Goal: Register for event/course

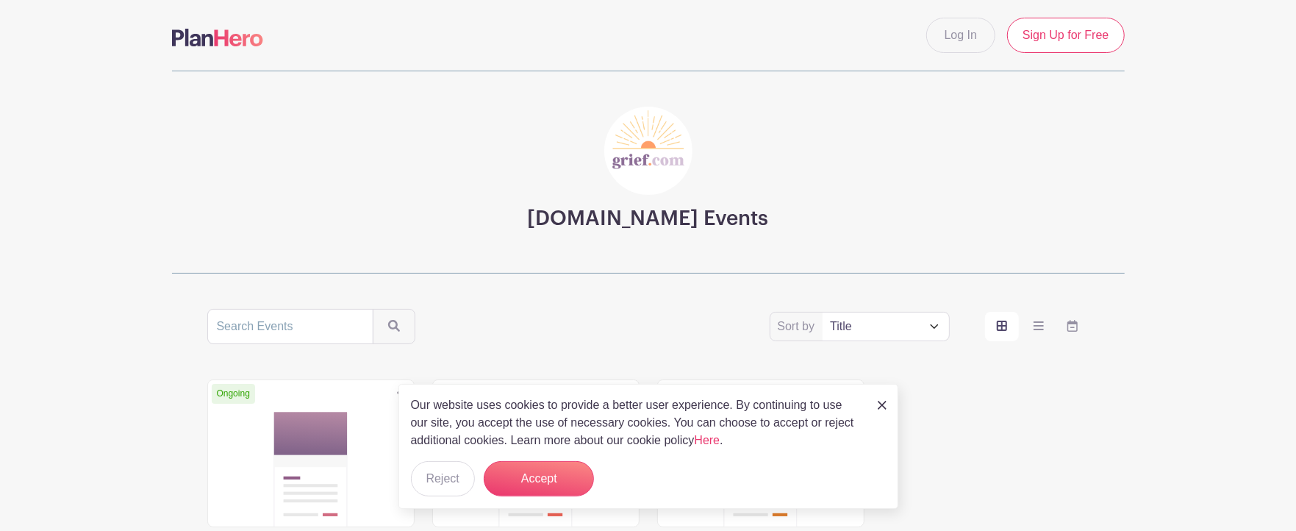
click at [878, 401] on img at bounding box center [882, 405] width 9 height 9
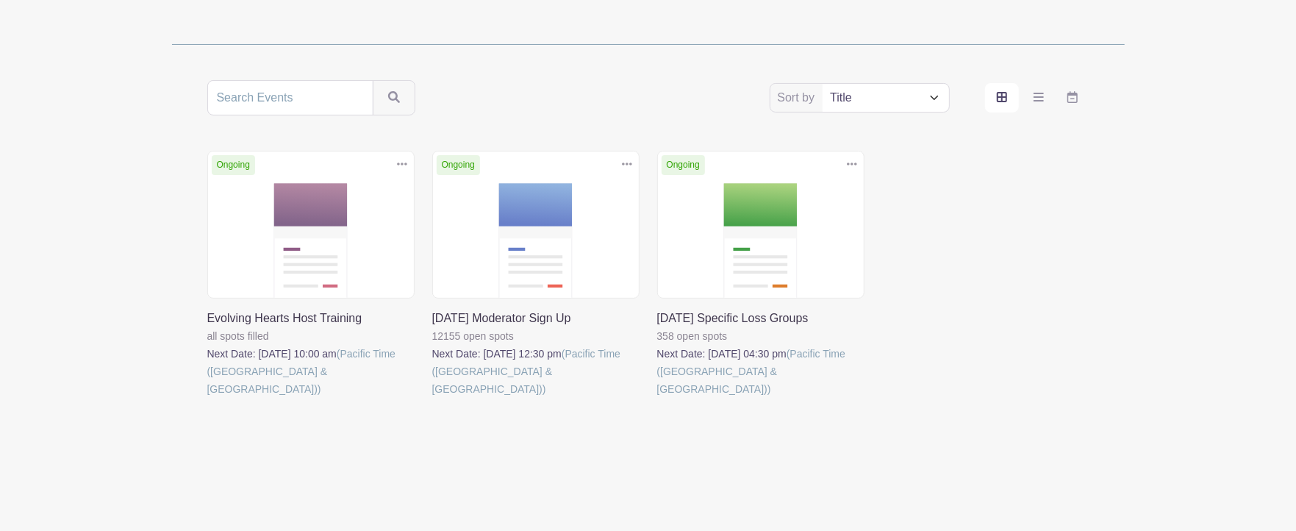
scroll to position [326, 0]
click at [985, 112] on label "order and view" at bounding box center [1002, 97] width 34 height 29
click at [0, 0] on input "order and view" at bounding box center [0, 0] width 0 height 0
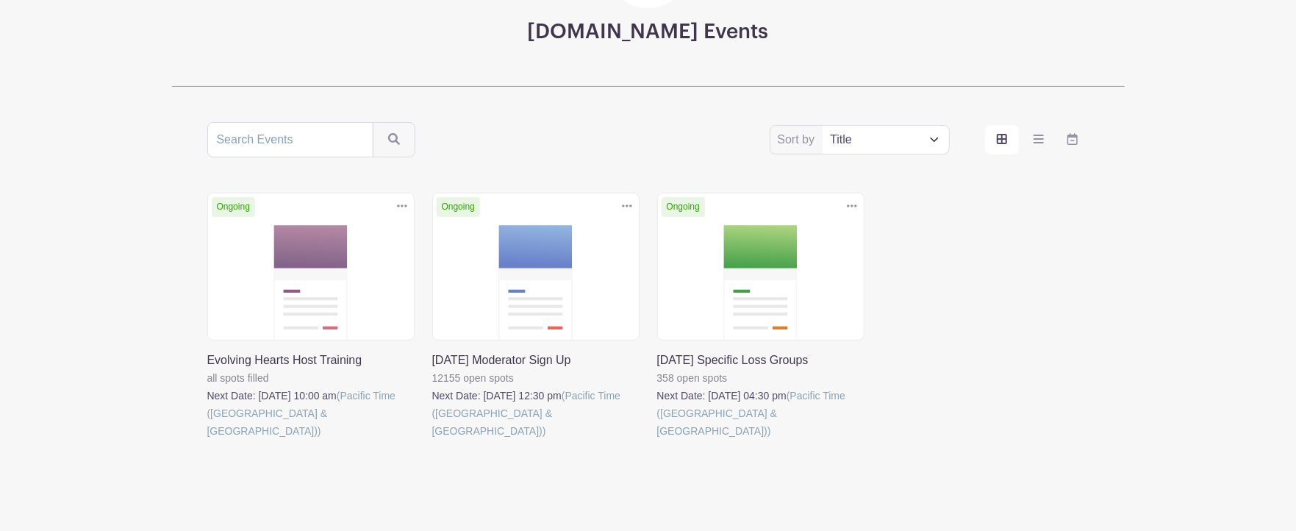
scroll to position [166, 0]
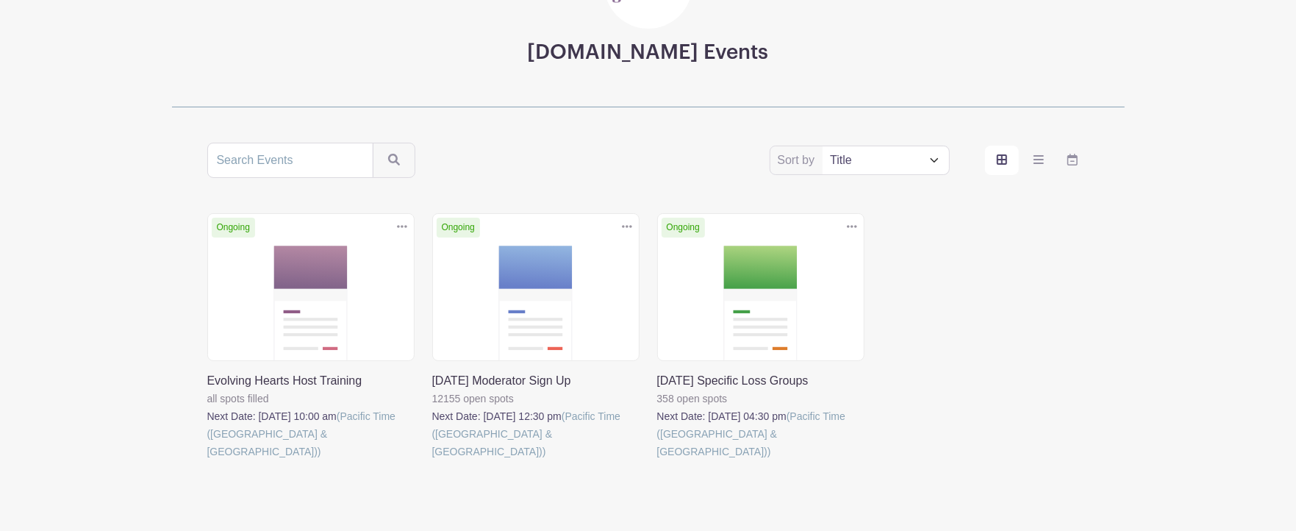
click at [207, 460] on link at bounding box center [207, 460] width 0 height 0
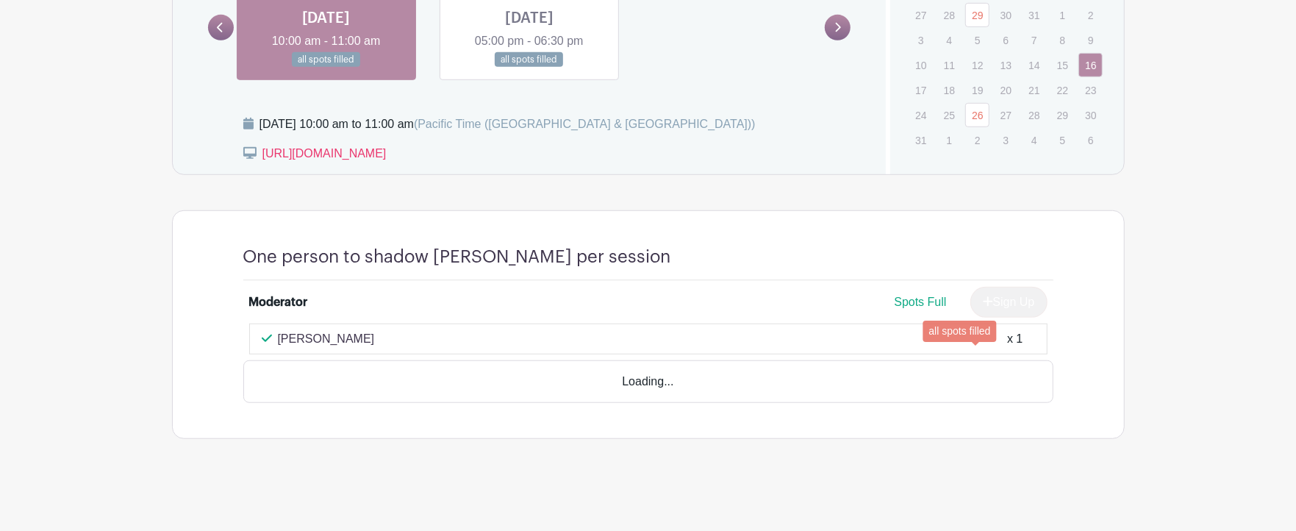
scroll to position [871, 0]
click at [836, 32] on icon at bounding box center [839, 28] width 6 height 10
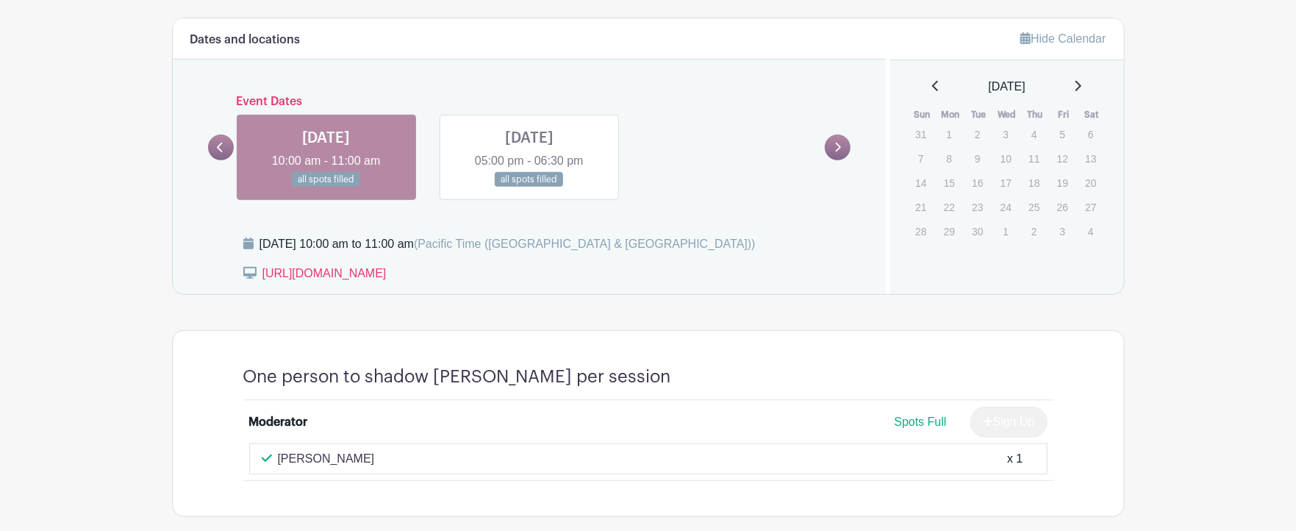
scroll to position [1017, 0]
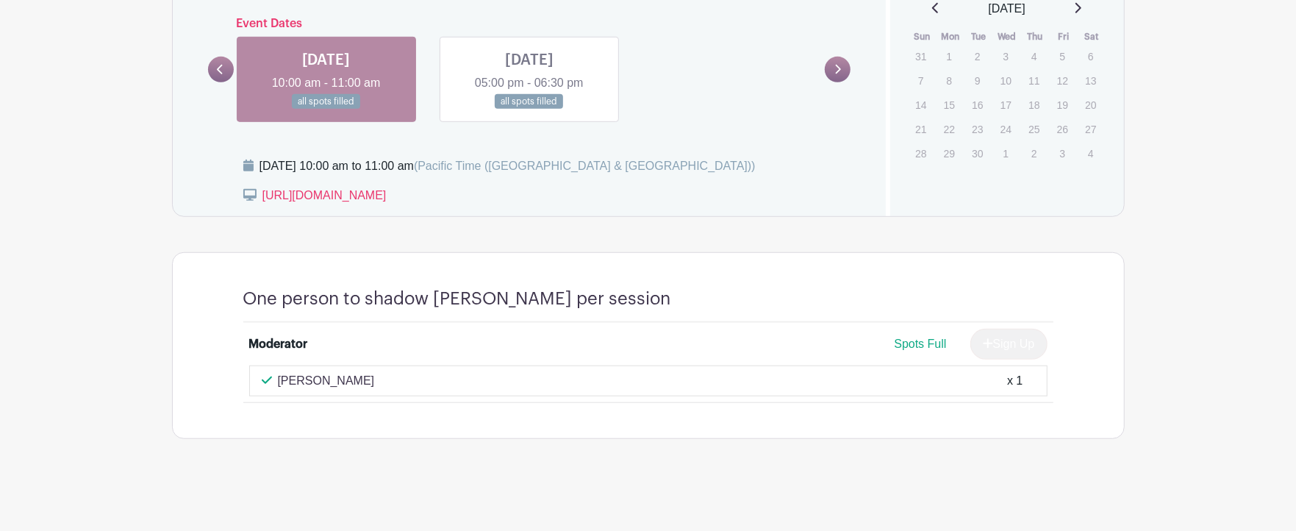
click at [529, 110] on link at bounding box center [529, 110] width 0 height 0
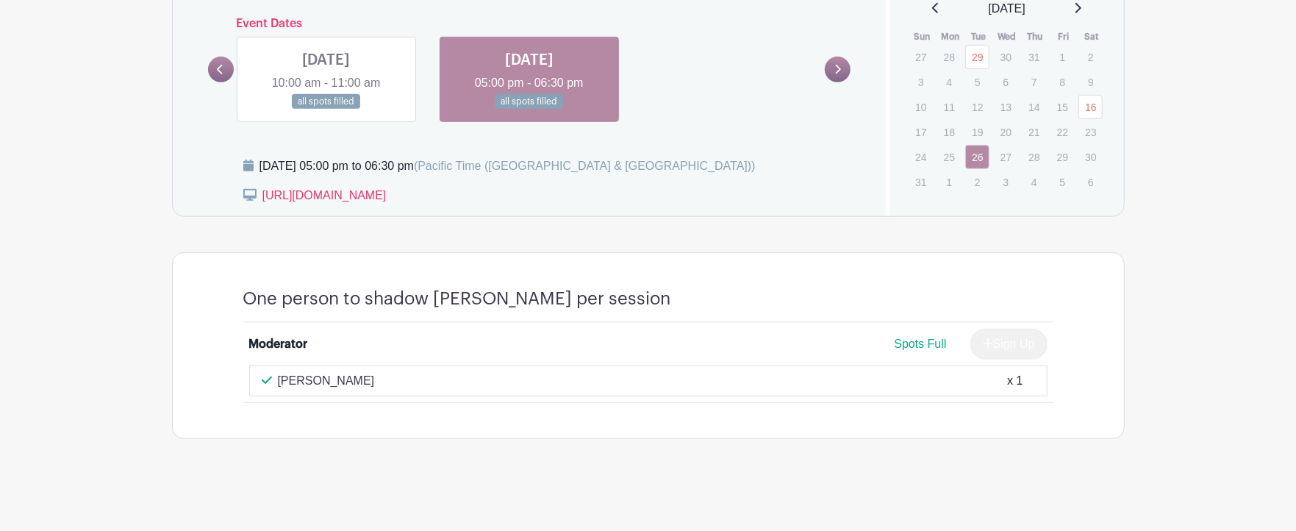
scroll to position [1017, 0]
click at [234, 82] on link at bounding box center [221, 70] width 26 height 26
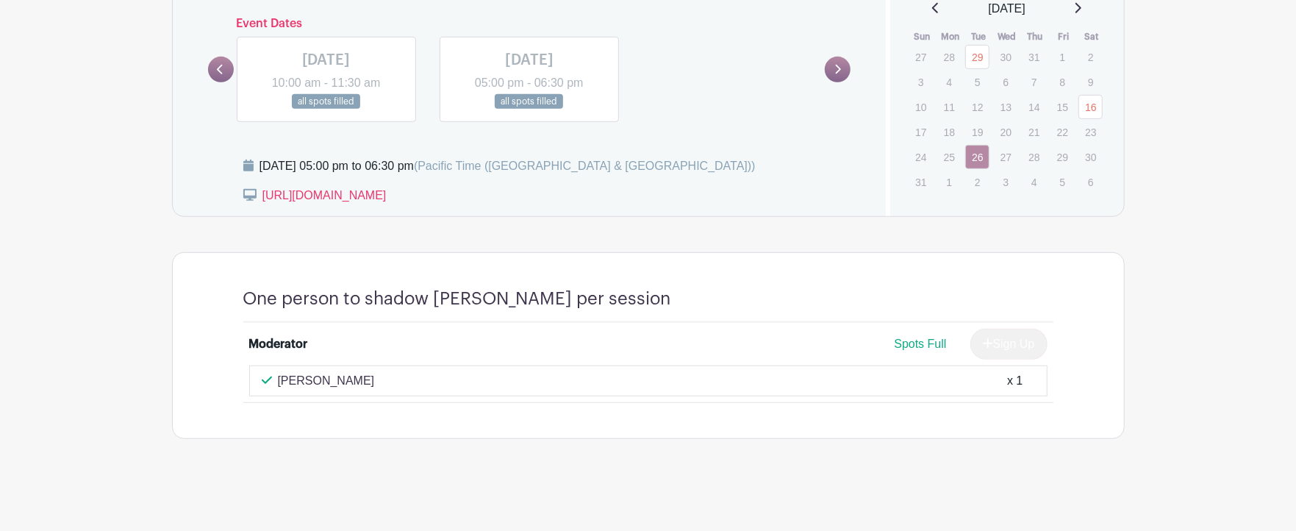
click at [529, 110] on link at bounding box center [529, 110] width 0 height 0
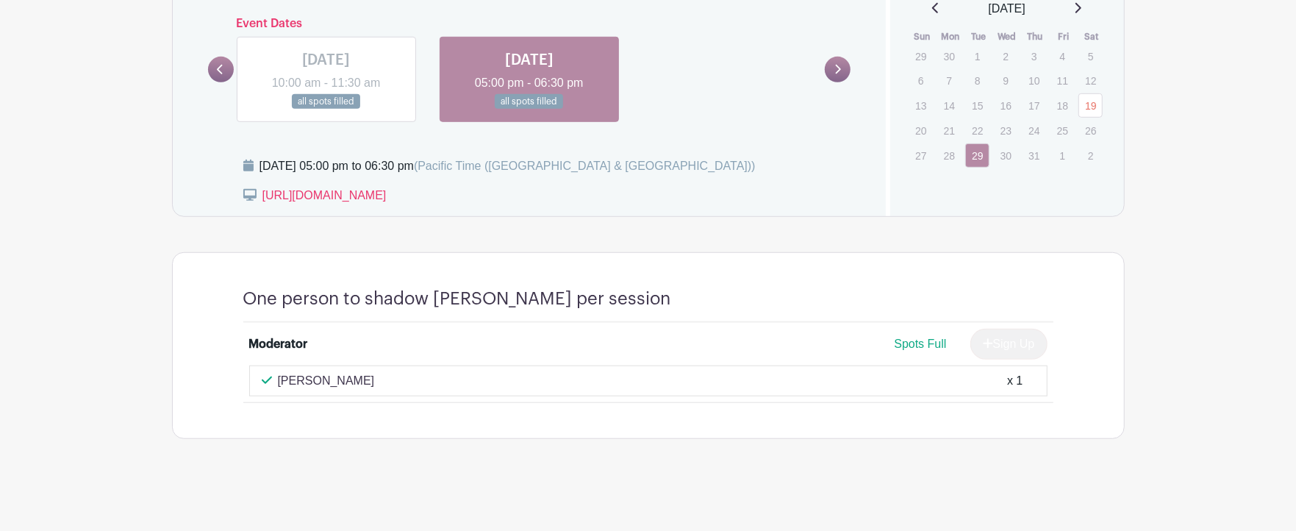
scroll to position [1126, 0]
click at [326, 110] on link at bounding box center [326, 110] width 0 height 0
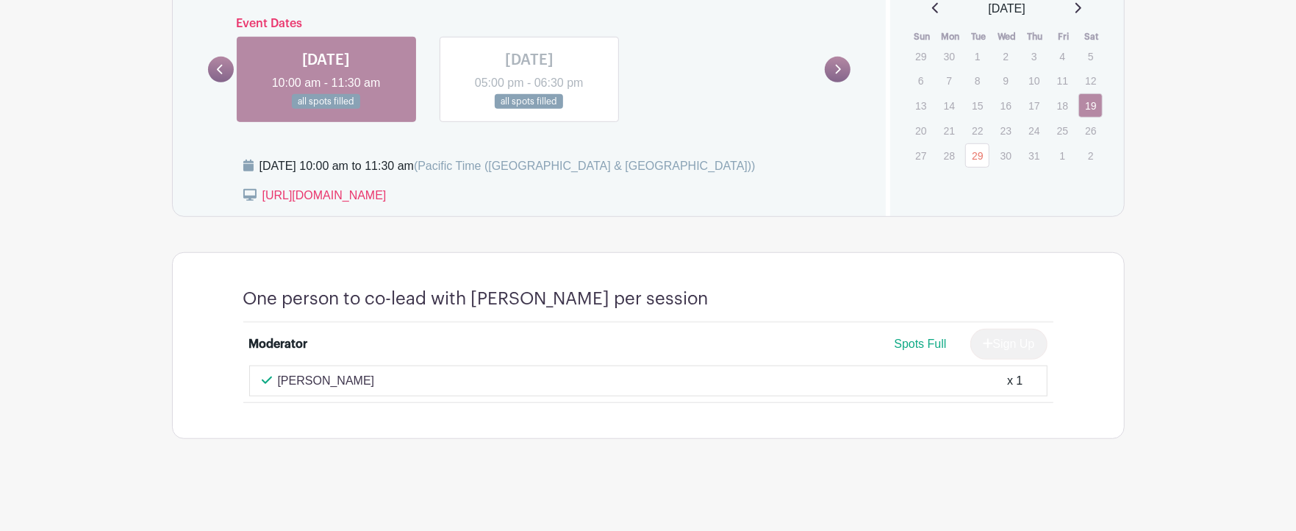
scroll to position [1017, 0]
click at [223, 75] on icon at bounding box center [220, 69] width 7 height 11
